Goal: Find specific page/section: Find specific page/section

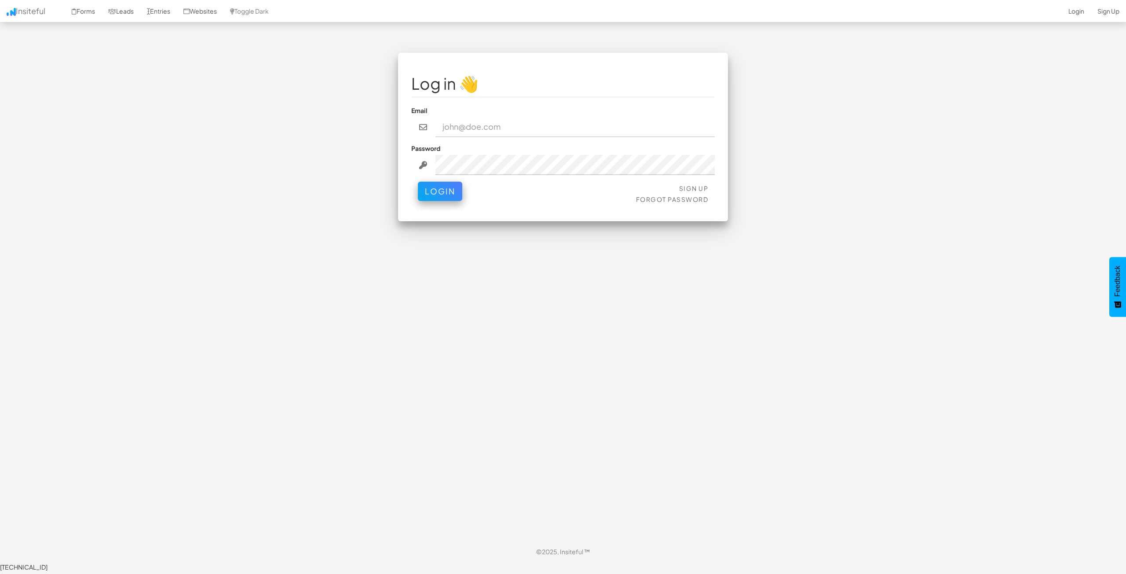
type input "bpontarelli@nordicenergy-us.com"
click at [449, 194] on button "Login" at bounding box center [440, 188] width 44 height 19
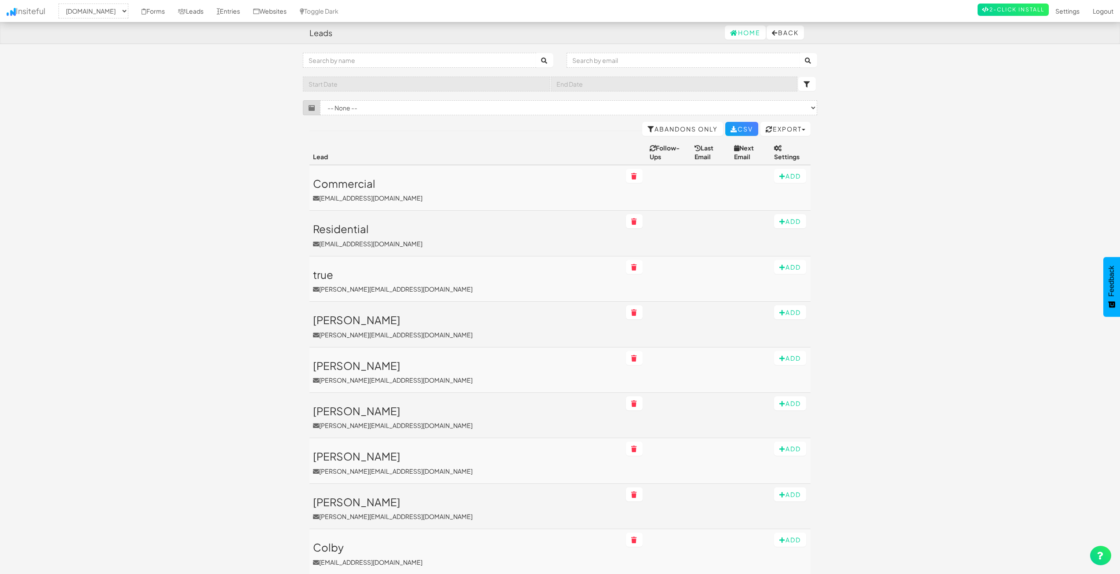
select select "2362"
click at [81, 15] on select "-- None -- [DOMAIN_NAME]" at bounding box center [93, 11] width 70 height 15
click at [167, 14] on link "Forms" at bounding box center [153, 11] width 36 height 22
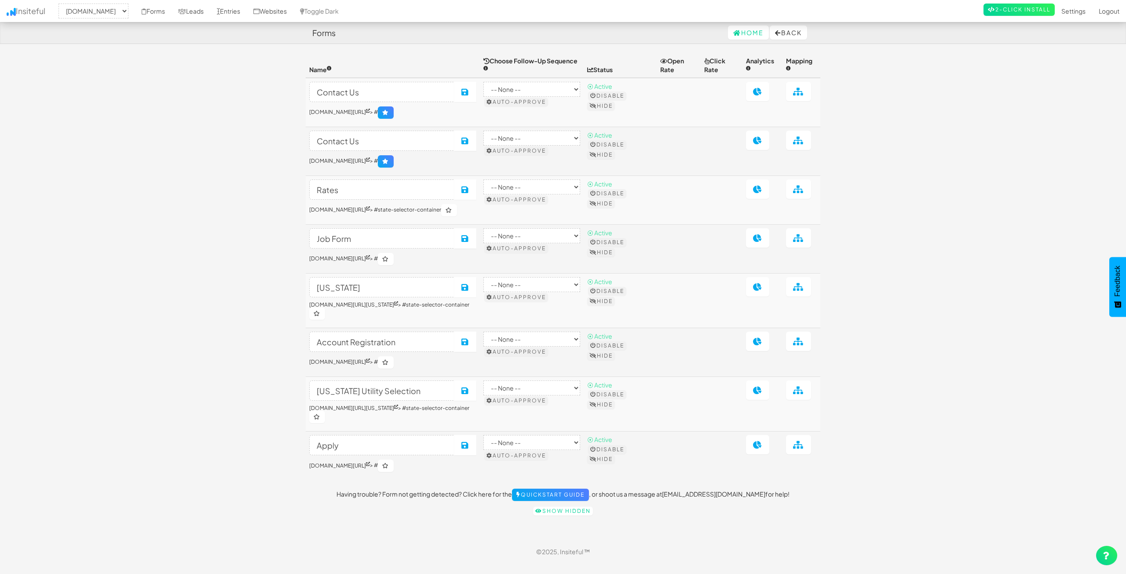
select select "2362"
click at [186, 105] on body "Forms Home Back Toggle navigation Insiteful -- None -- www.nordicenergy-us.com …" at bounding box center [563, 285] width 1126 height 571
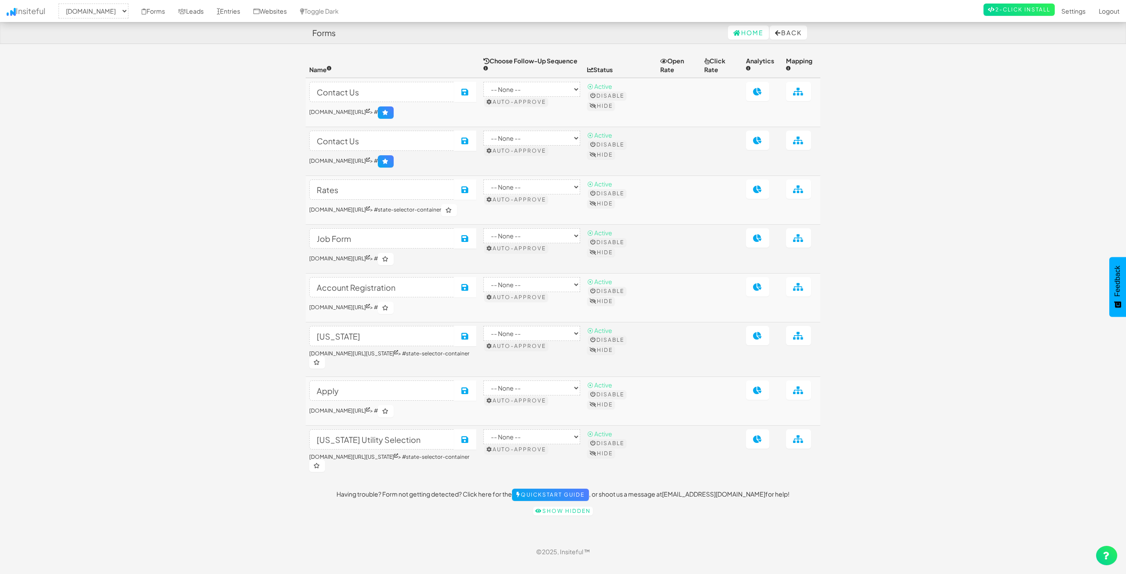
select select "2362"
click at [994, 251] on body "Forms Home Back Toggle navigation Insiteful -- None -- [DOMAIN_NAME] Forms Lead…" at bounding box center [563, 285] width 1126 height 571
click at [560, 515] on link "Show hidden" at bounding box center [563, 510] width 60 height 9
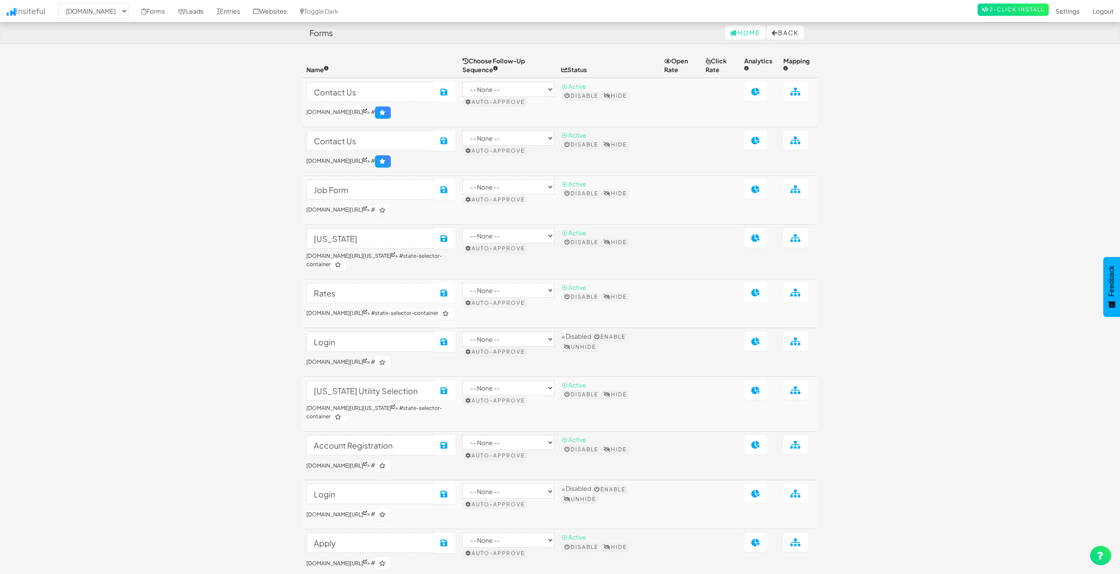
select select "2362"
click at [1067, 279] on body "Forms Home Back Toggle navigation Insiteful -- None -- www.nordicenergy-us.com …" at bounding box center [560, 324] width 1120 height 648
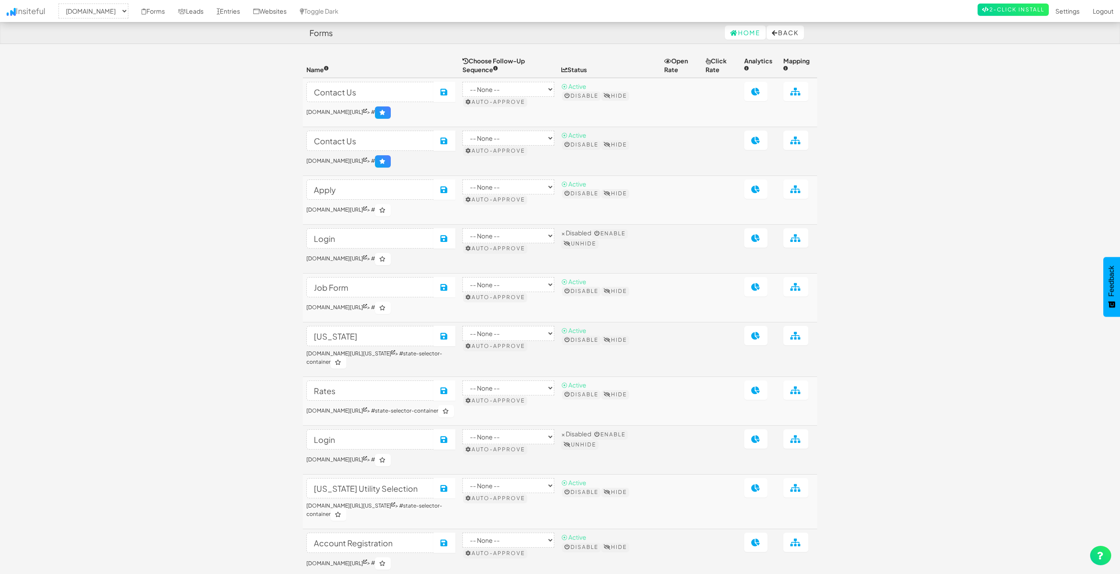
select select "2362"
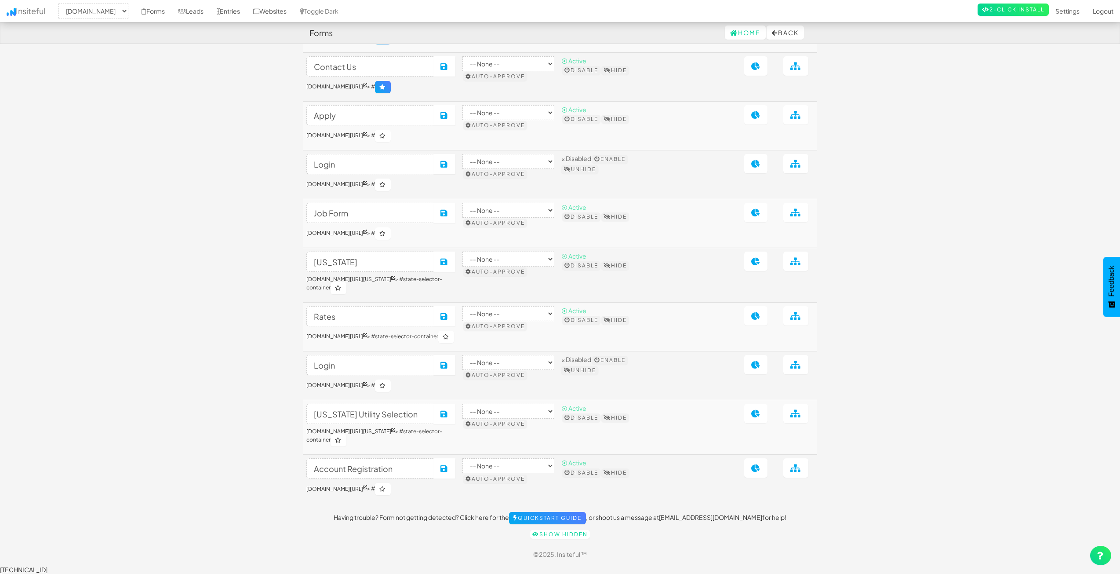
click at [938, 221] on body "Forms Home Back Toggle navigation Insiteful -- None -- [DOMAIN_NAME] Forms Lead…" at bounding box center [560, 250] width 1120 height 648
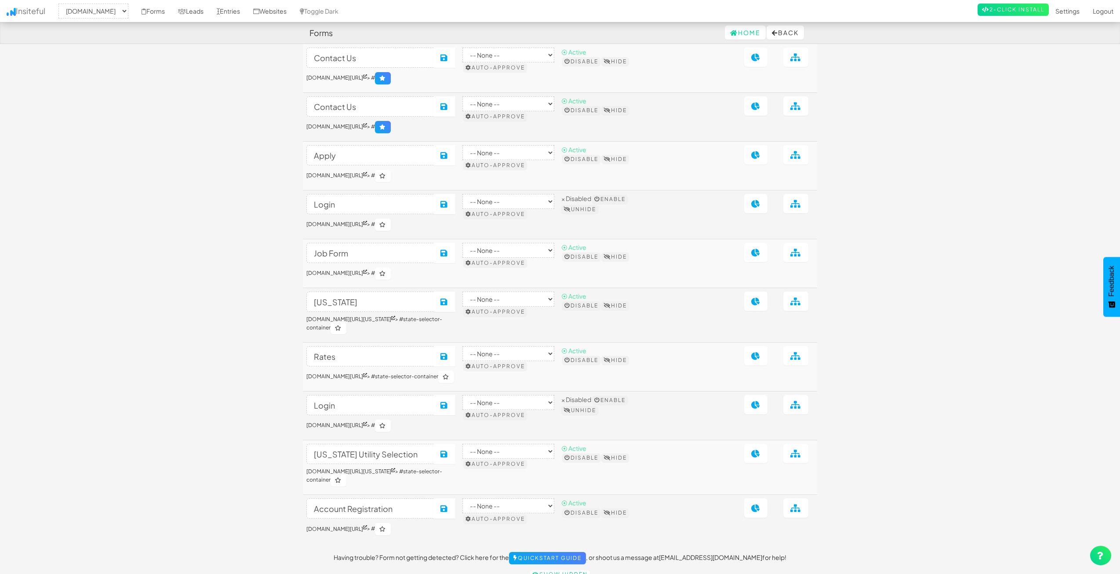
scroll to position [0, 0]
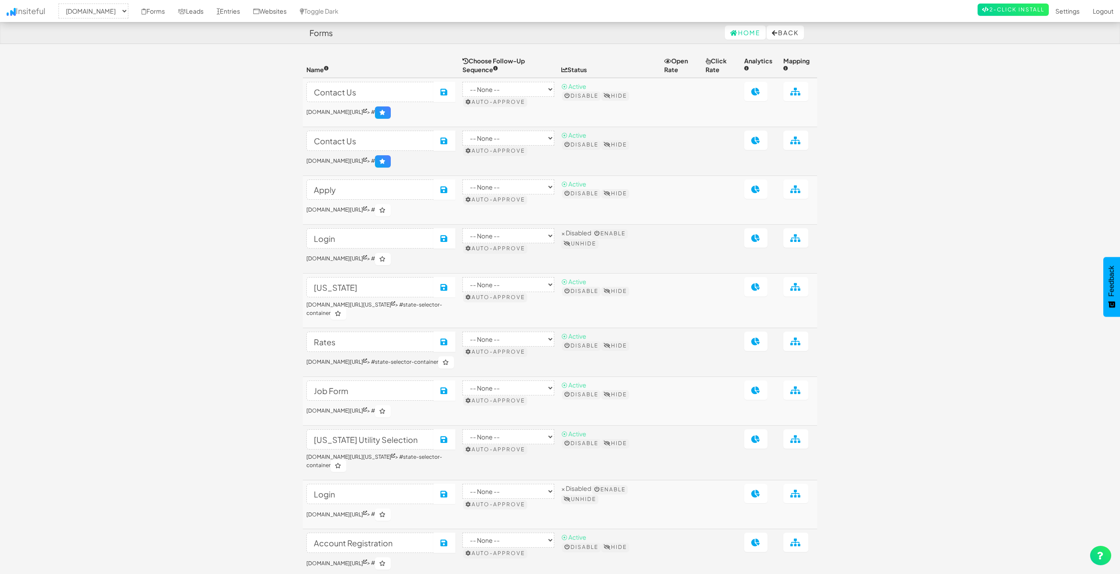
select select "2362"
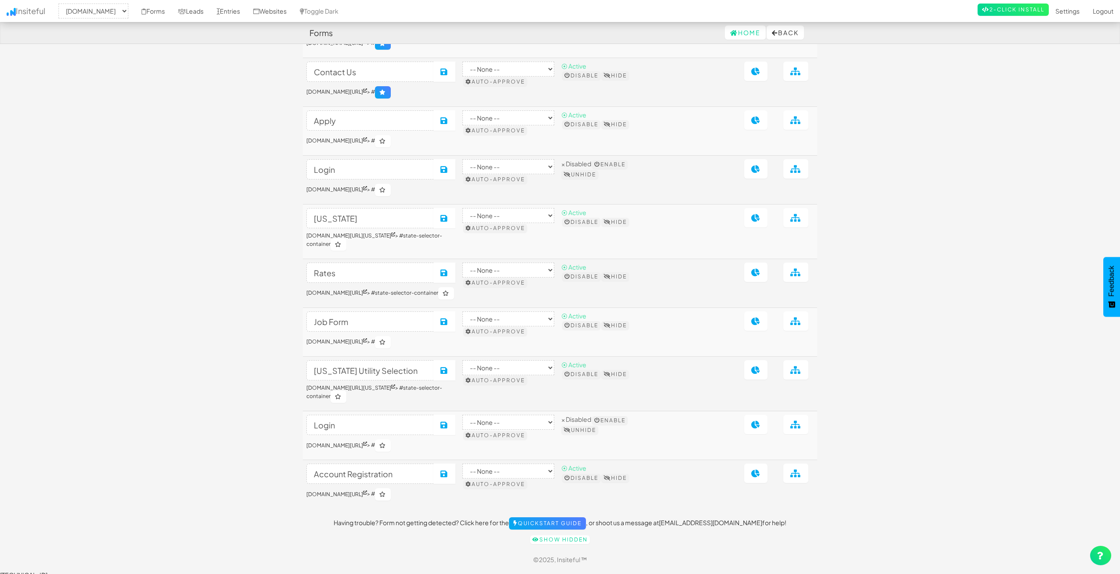
scroll to position [83, 0]
